Goal: Information Seeking & Learning: Learn about a topic

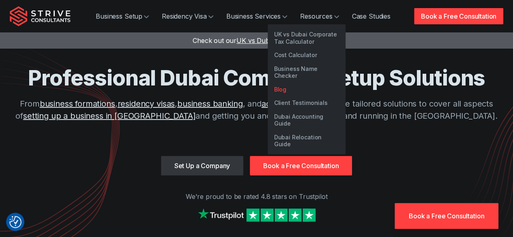
click at [284, 84] on link "Blog" at bounding box center [306, 90] width 78 height 14
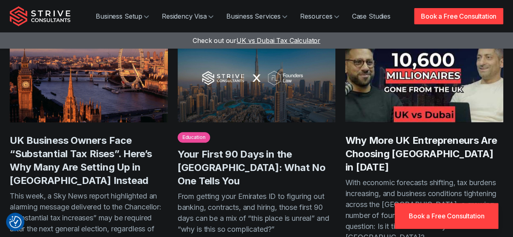
scroll to position [295, 0]
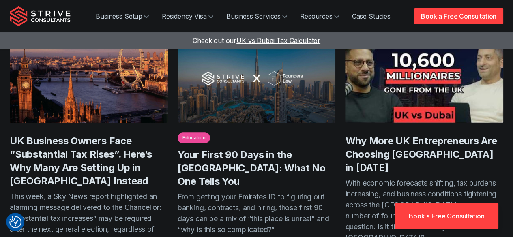
click at [395, 145] on h3 "Why More UK Entrepreneurs Are Choosing [GEOGRAPHIC_DATA] in [DATE]" at bounding box center [424, 154] width 158 height 40
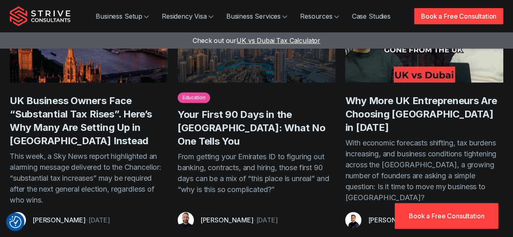
scroll to position [337, 0]
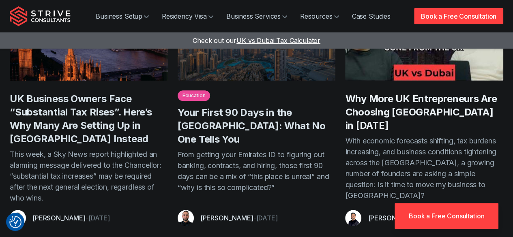
click at [438, 99] on link "Why More UK Entrepreneurs Are Choosing [GEOGRAPHIC_DATA] in [DATE]" at bounding box center [421, 112] width 152 height 38
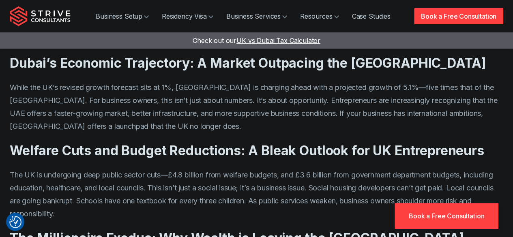
scroll to position [467, 0]
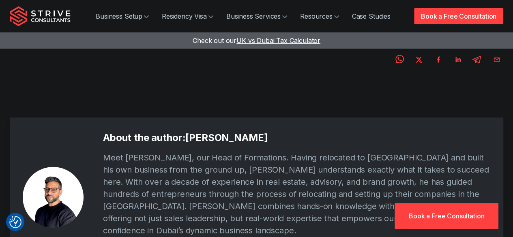
scroll to position [1315, 0]
